Goal: Information Seeking & Learning: Understand process/instructions

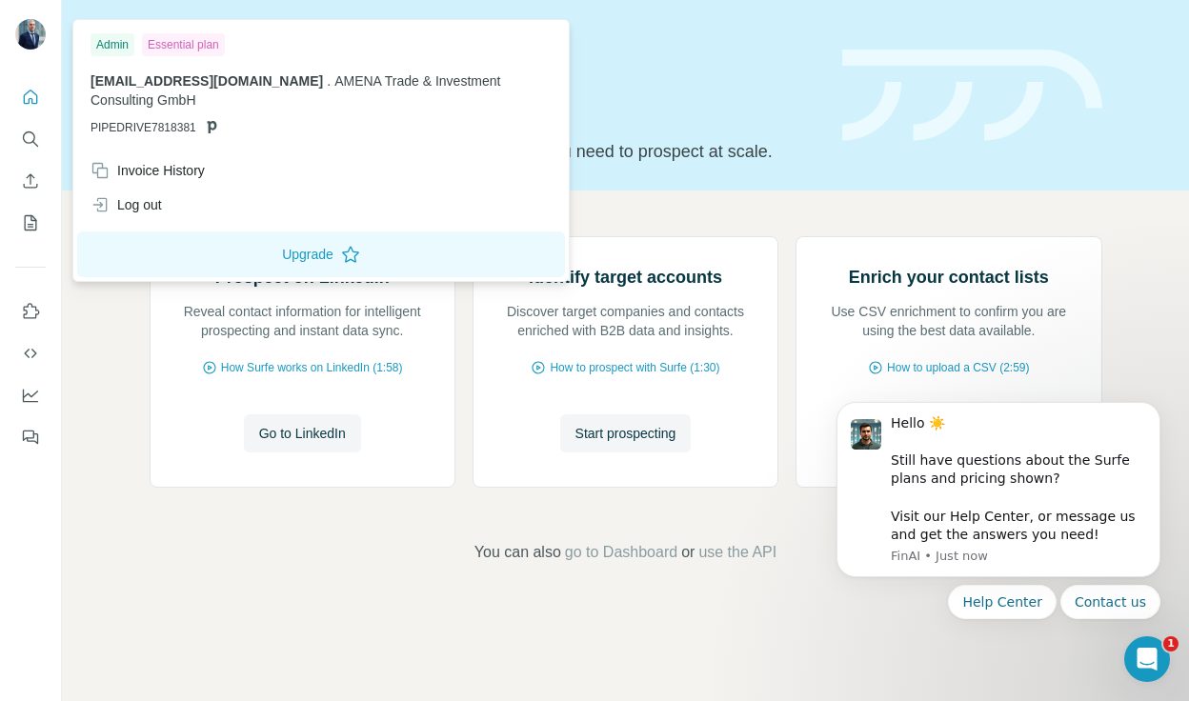
click at [186, 43] on div "Essential plan" at bounding box center [183, 44] width 83 height 23
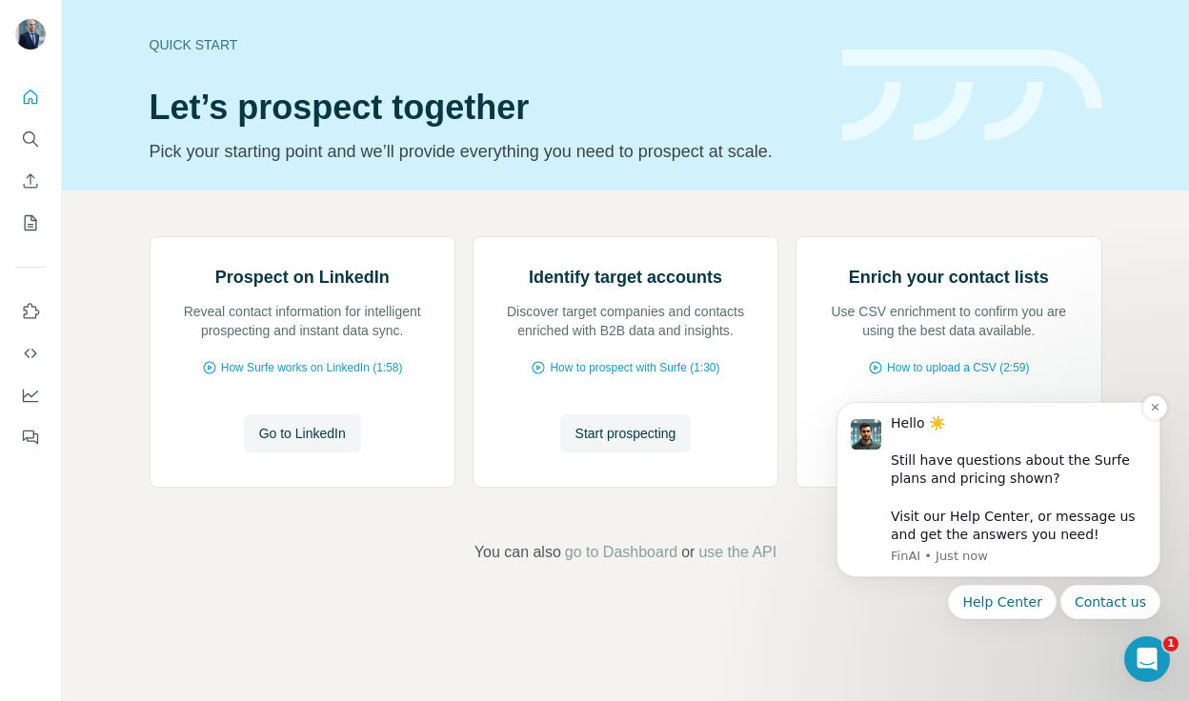
click at [967, 484] on div "Hello ☀️ ​ Still have questions about the Surfe plans and pricing shown? ​ Visi…" at bounding box center [1018, 479] width 255 height 131
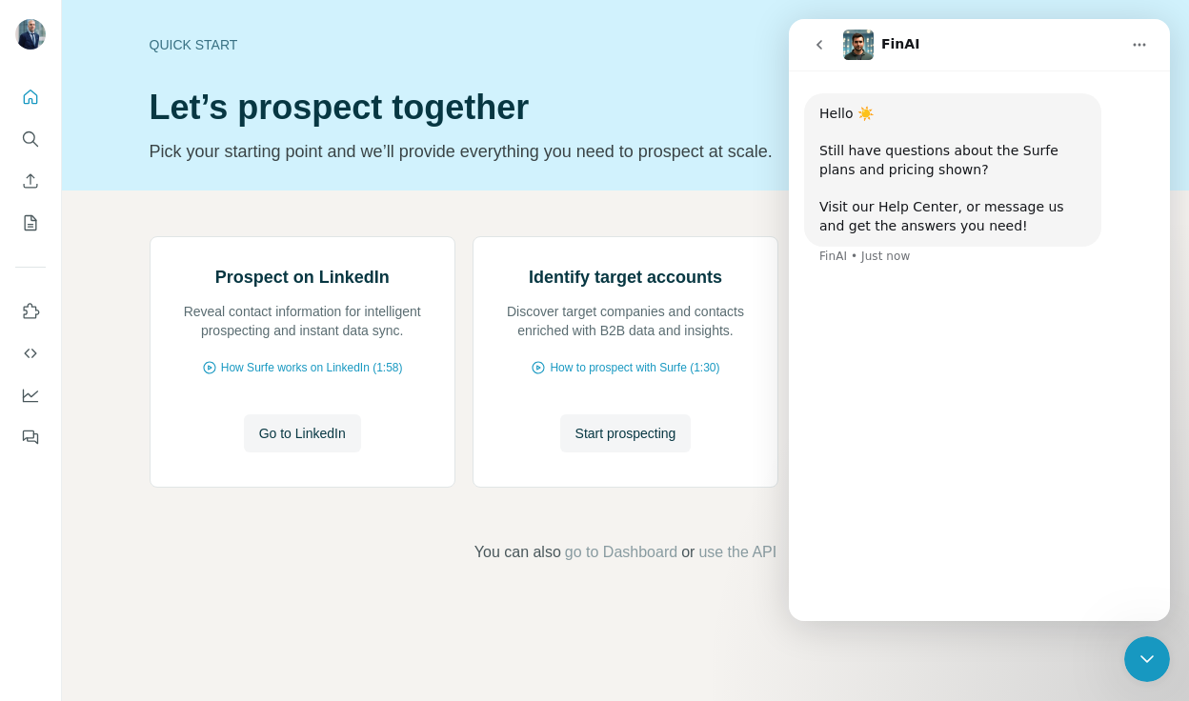
click at [878, 292] on div "Hello ☀️ ​ Still have questions about the Surfe plans and pricing shown? ​ Visi…" at bounding box center [979, 304] width 381 height 467
click at [1011, 487] on div "Hello ☀️ ​ Still have questions about the Surfe plans and pricing shown? ​ Visi…" at bounding box center [979, 304] width 381 height 467
click at [1066, 364] on div "Hello ☀️ ​ Still have questions about the Surfe plans and pricing shown? ​ Visi…" at bounding box center [979, 304] width 381 height 467
click at [1111, 576] on button "Contact us" at bounding box center [1095, 569] width 100 height 38
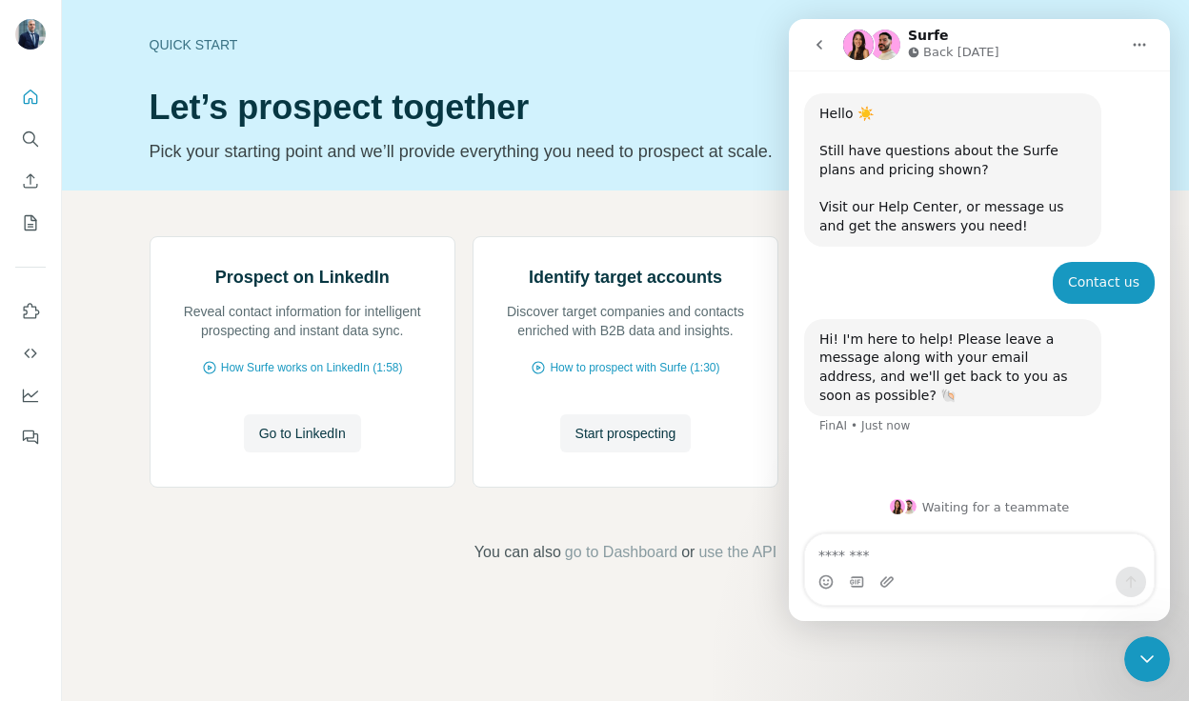
click at [885, 559] on textarea "Message…" at bounding box center [979, 551] width 349 height 32
type textarea "**********"
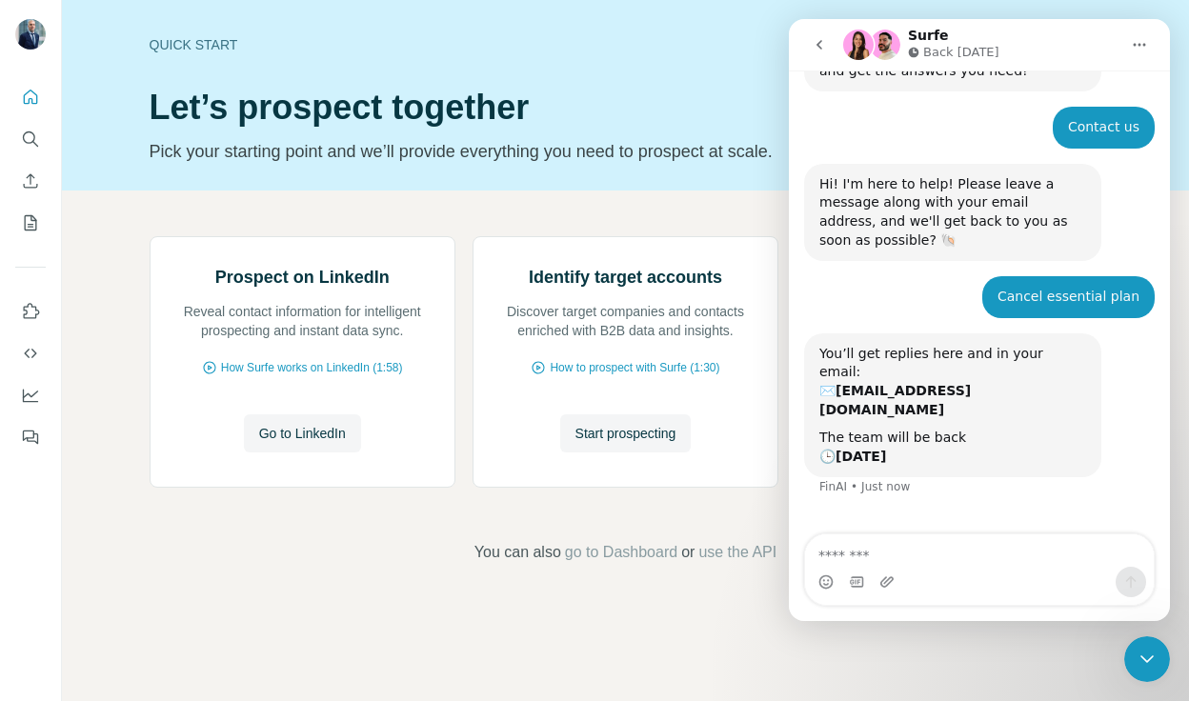
scroll to position [154, 0]
click at [102, 217] on div "Prospect on LinkedIn Reveal contact information for intelligent prospecting and…" at bounding box center [625, 400] width 1127 height 419
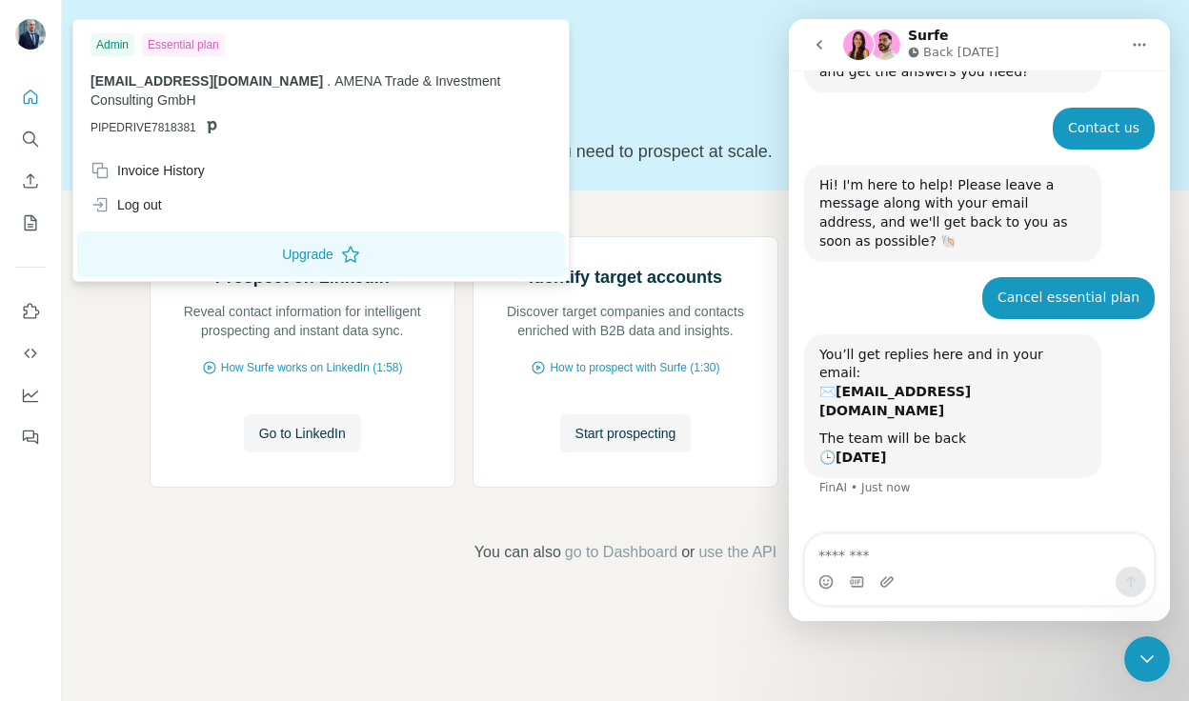
click at [41, 24] on img at bounding box center [30, 34] width 30 height 30
click at [732, 9] on div "Quick start Let’s prospect together Pick your starting point and we’ll provide …" at bounding box center [625, 95] width 1127 height 191
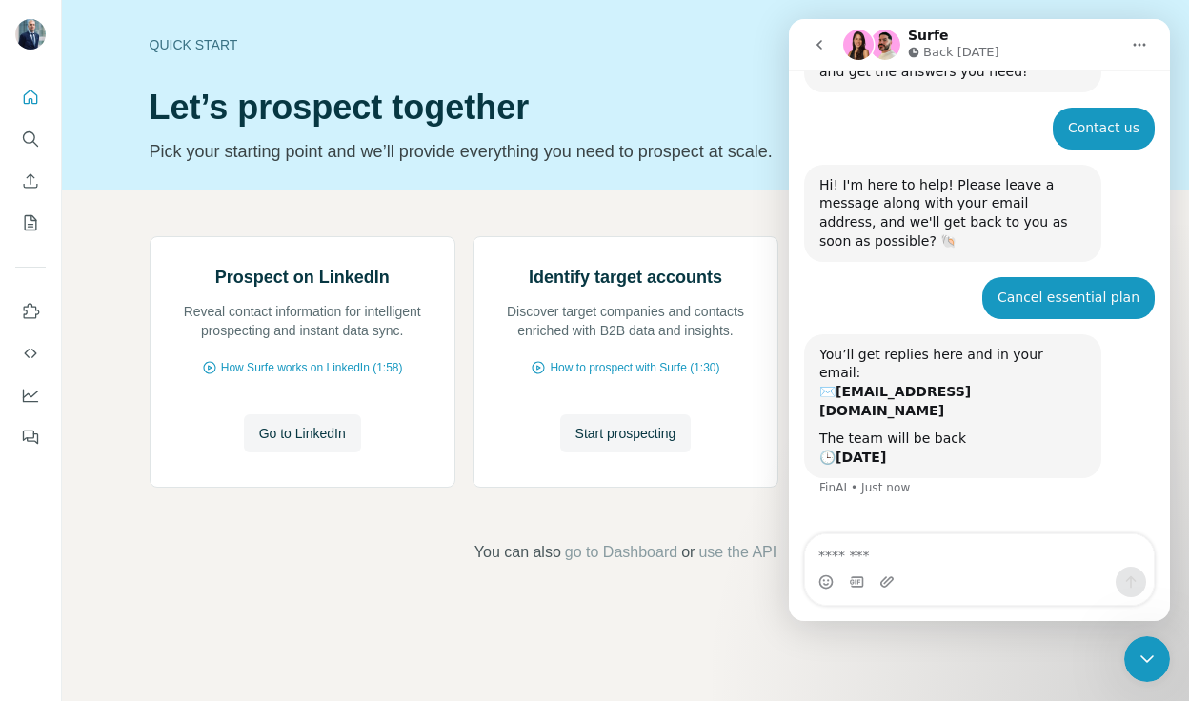
click at [656, 42] on div "Quick start" at bounding box center [485, 44] width 670 height 19
click at [824, 50] on icon "go back" at bounding box center [819, 44] width 15 height 15
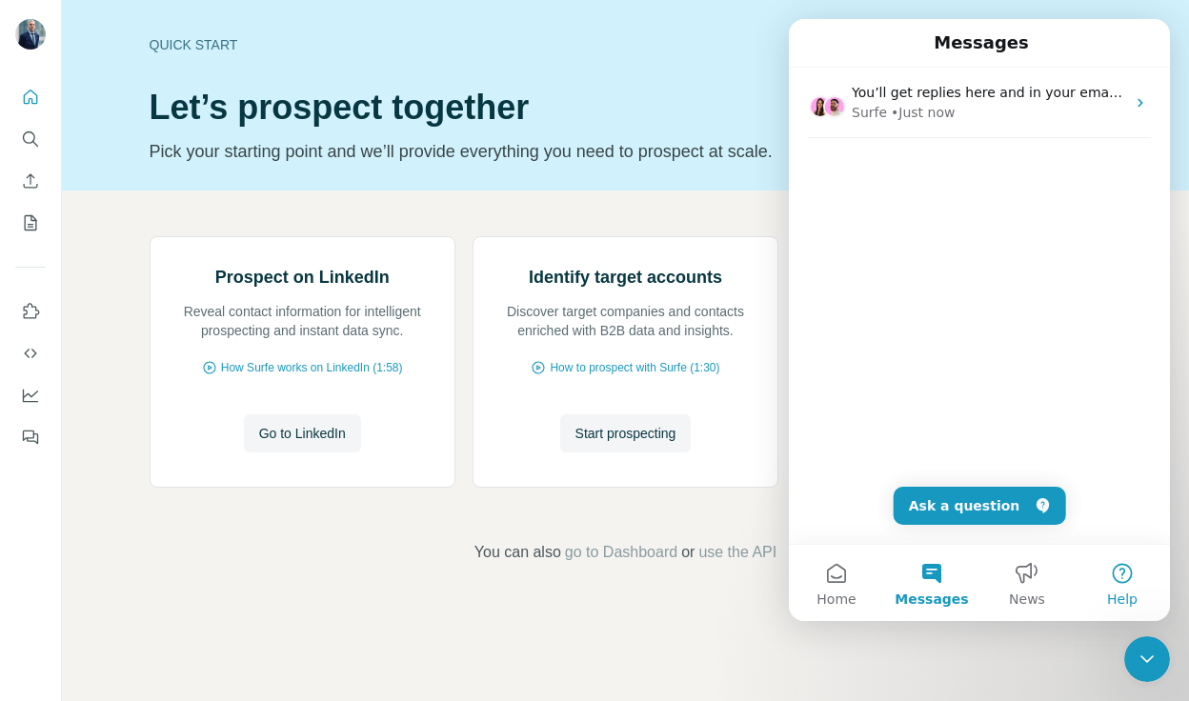
click at [1125, 600] on span "Help" at bounding box center [1122, 599] width 30 height 13
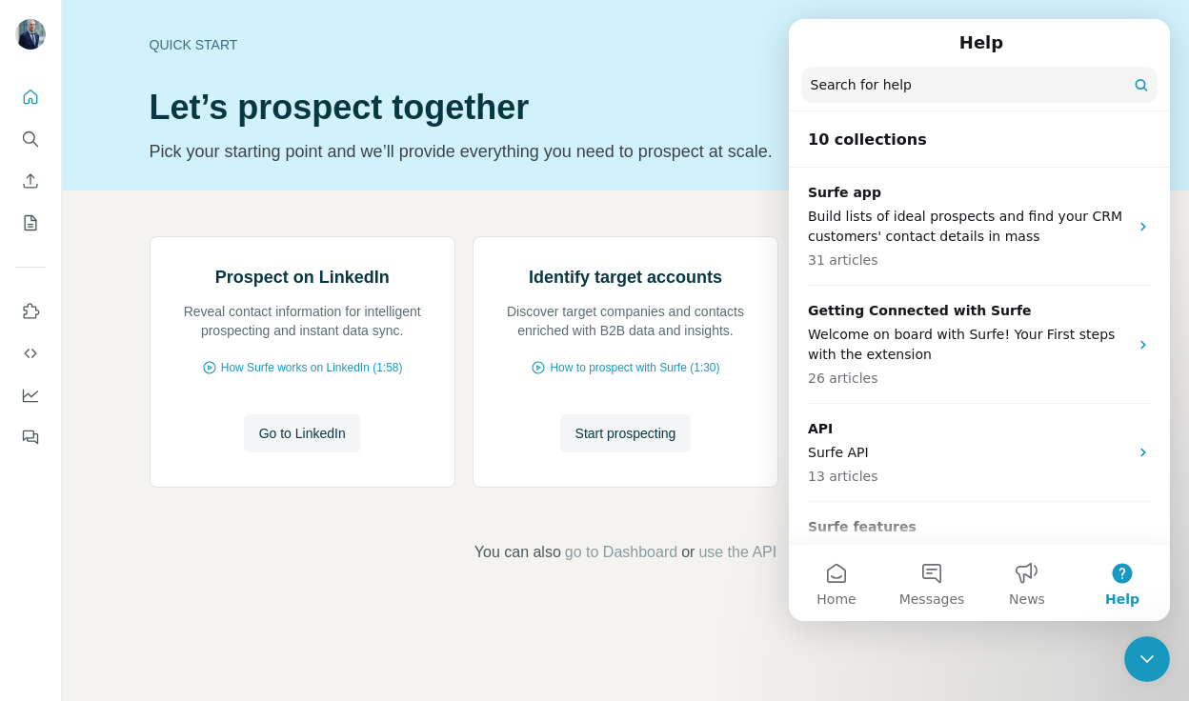
click at [882, 81] on input "Search for help" at bounding box center [979, 85] width 356 height 36
type input "******"
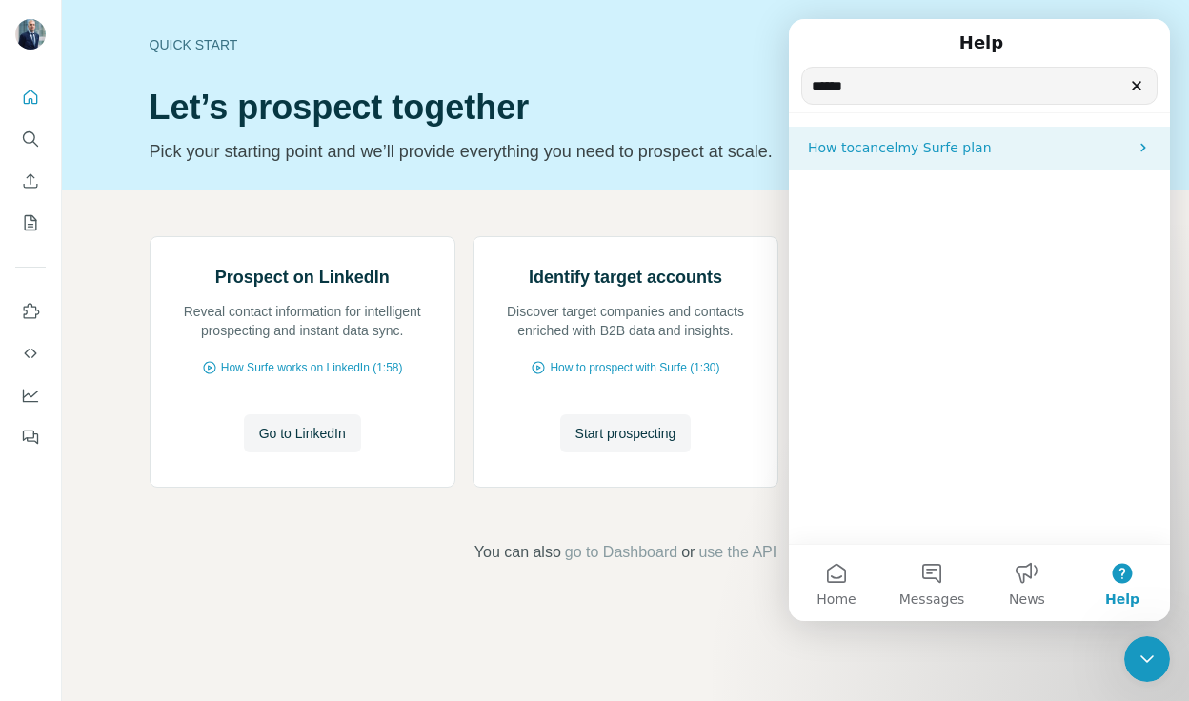
click at [855, 163] on div "How to cancel my Surfe plan" at bounding box center [979, 148] width 381 height 43
